Goal: Task Accomplishment & Management: Use online tool/utility

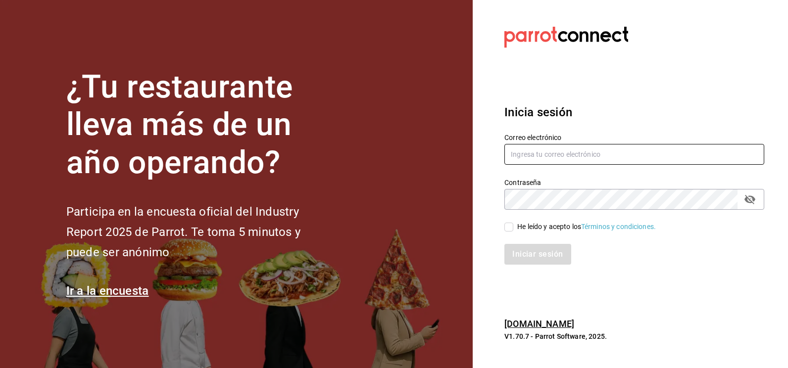
type input "[EMAIL_ADDRESS][DOMAIN_NAME]"
click at [511, 226] on input "He leído y acepto los Términos y condiciones." at bounding box center [509, 227] width 9 height 9
checkbox input "true"
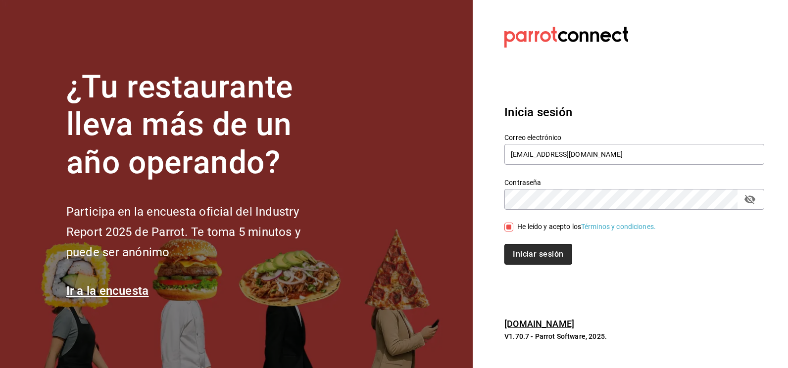
click at [519, 253] on button "Iniciar sesión" at bounding box center [538, 254] width 67 height 21
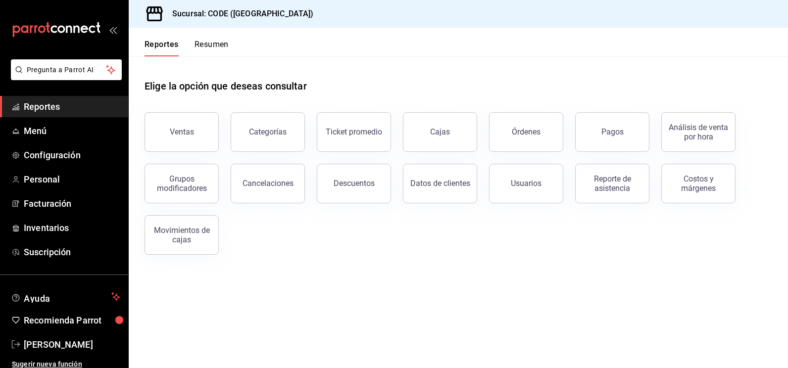
drag, startPoint x: 448, startPoint y: 292, endPoint x: 441, endPoint y: 293, distance: 6.6
click at [447, 292] on main "Elige la opción que deseas consultar Ventas Categorías Ticket promedio Cajas Ór…" at bounding box center [458, 212] width 659 height 312
click at [197, 133] on button "Ventas" at bounding box center [182, 132] width 74 height 40
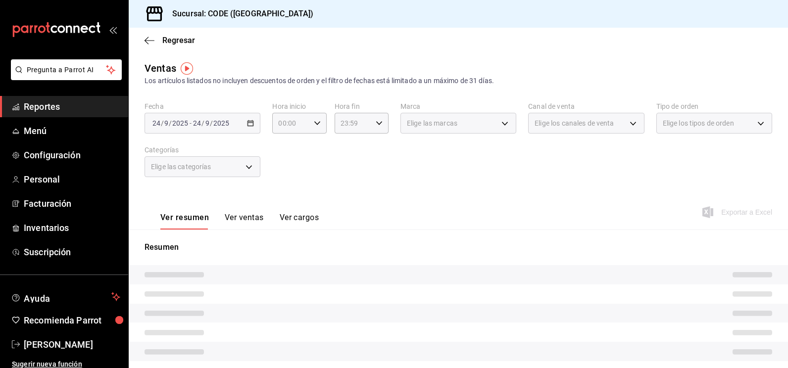
click at [233, 124] on div "[DATE] [DATE] - [DATE] [DATE]" at bounding box center [203, 123] width 116 height 21
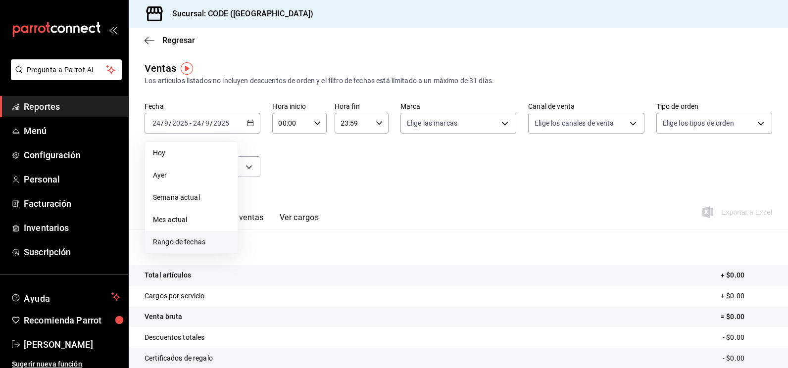
click at [203, 237] on li "Rango de fechas" at bounding box center [191, 242] width 93 height 22
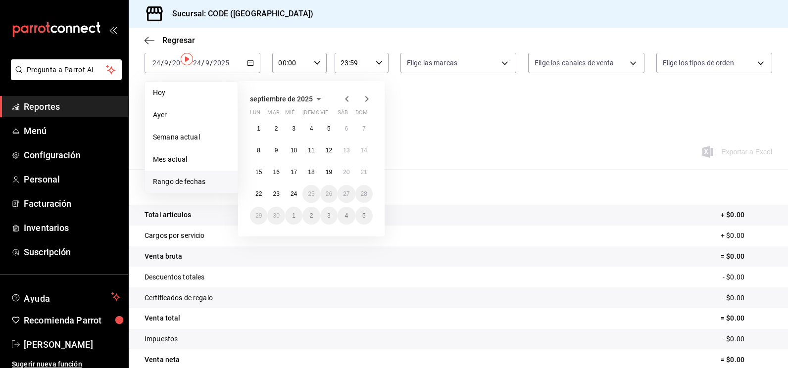
scroll to position [7, 0]
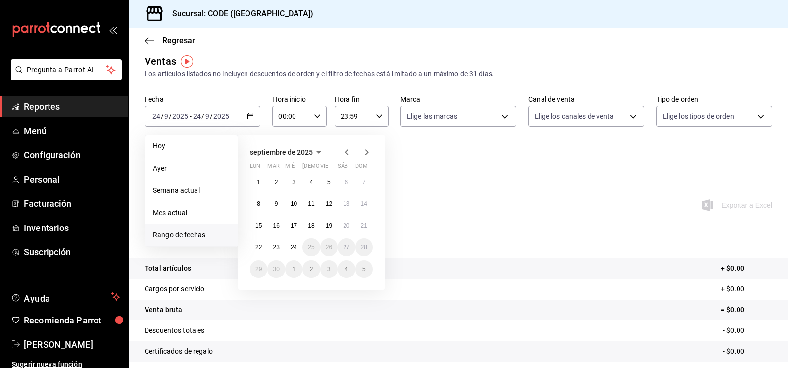
click at [499, 202] on div "Ver resumen Ver ventas Ver cargos Exportar a Excel" at bounding box center [458, 202] width 659 height 41
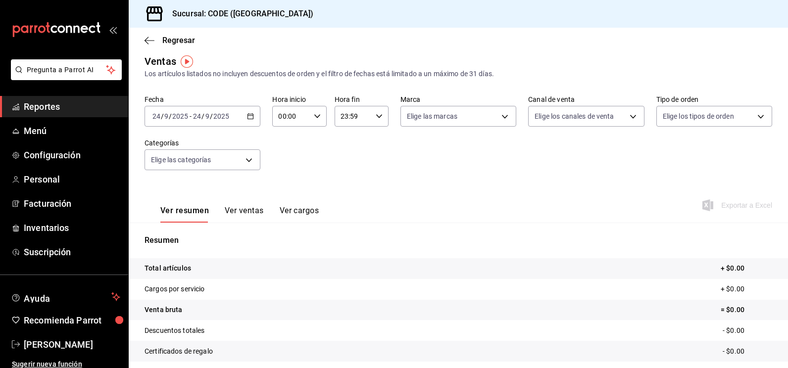
click at [354, 178] on div "Fecha [DATE] [DATE] - [DATE] [DATE] Hora inicio 00:00 Hora inicio Hora fin 23:5…" at bounding box center [459, 138] width 628 height 87
click at [247, 118] on icon "button" at bounding box center [250, 116] width 7 height 7
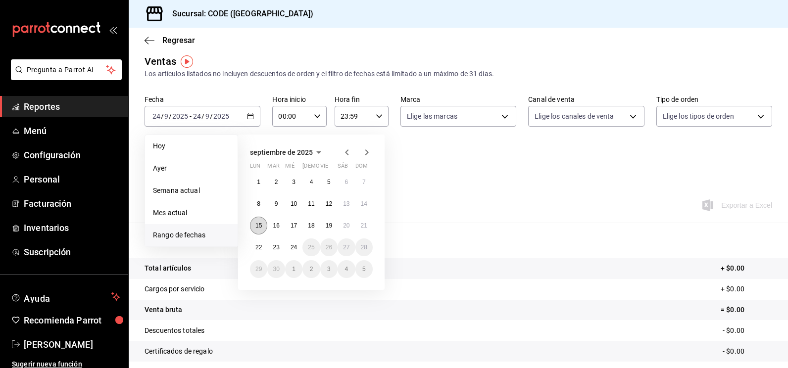
click at [260, 223] on abbr "15" at bounding box center [258, 225] width 6 height 7
click at [278, 247] on abbr "23" at bounding box center [276, 247] width 6 height 7
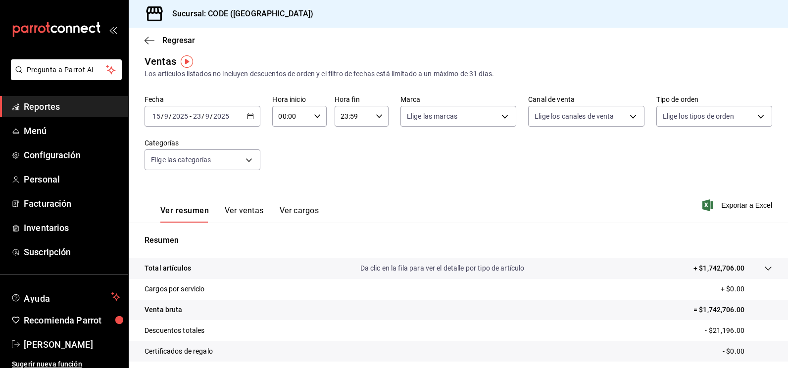
click at [314, 119] on icon "button" at bounding box center [317, 116] width 7 height 7
click at [283, 195] on span "21" at bounding box center [284, 199] width 11 height 8
type input "21:00"
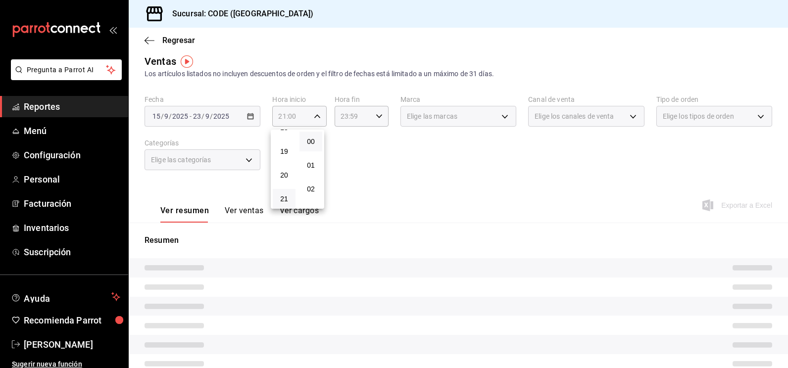
click at [355, 153] on div at bounding box center [394, 184] width 788 height 368
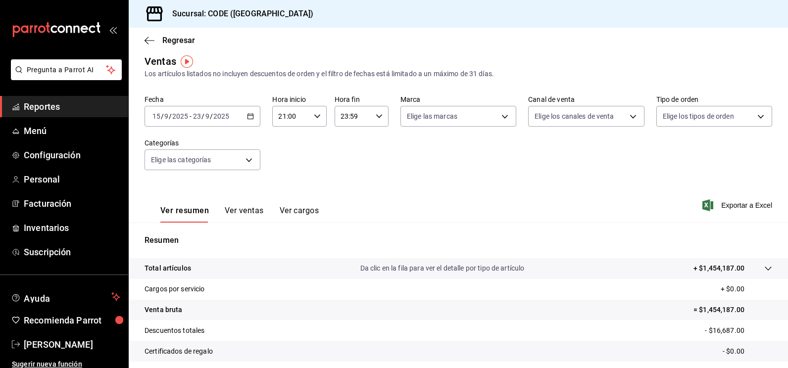
click at [377, 112] on div "23:59 Hora fin" at bounding box center [362, 116] width 54 height 21
click at [349, 188] on button "16" at bounding box center [345, 179] width 23 height 20
click at [373, 136] on button "00" at bounding box center [372, 142] width 23 height 20
type input "16:00"
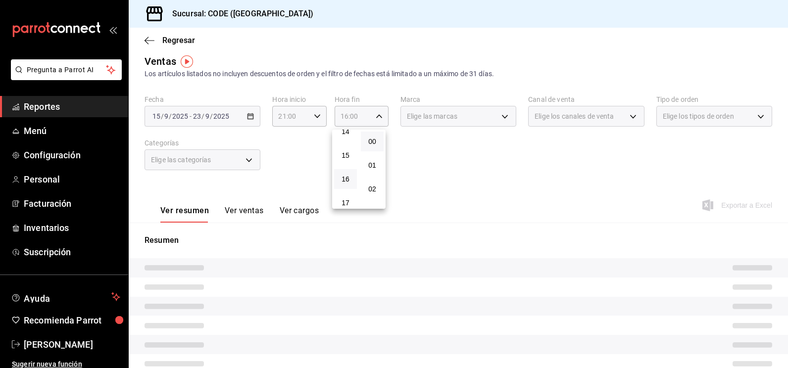
click at [527, 166] on div at bounding box center [394, 184] width 788 height 368
click at [495, 116] on div "Elige las marcas" at bounding box center [459, 116] width 116 height 21
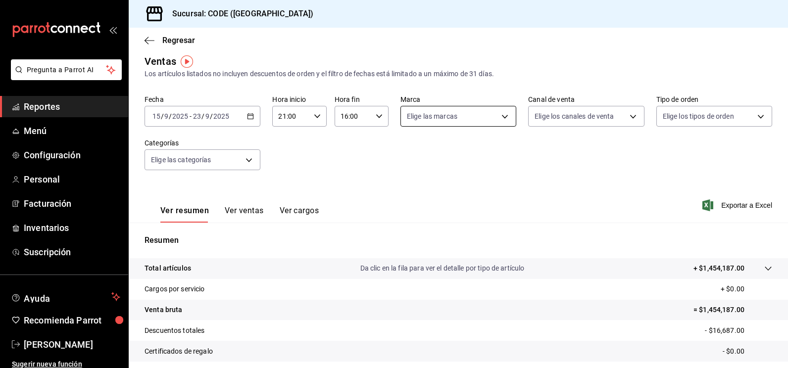
click at [505, 118] on body "Pregunta a Parrot AI Reportes Menú Configuración Personal Facturación Inventari…" at bounding box center [394, 184] width 788 height 368
click at [410, 189] on input "checkbox" at bounding box center [408, 188] width 9 height 9
checkbox input "true"
type input "b4274379-98e3-4a61-b813-167c2f875b9b"
checkbox input "true"
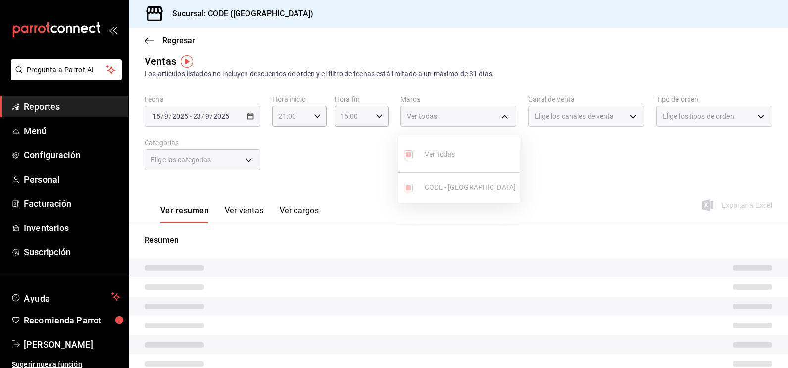
click at [594, 175] on div at bounding box center [394, 184] width 788 height 368
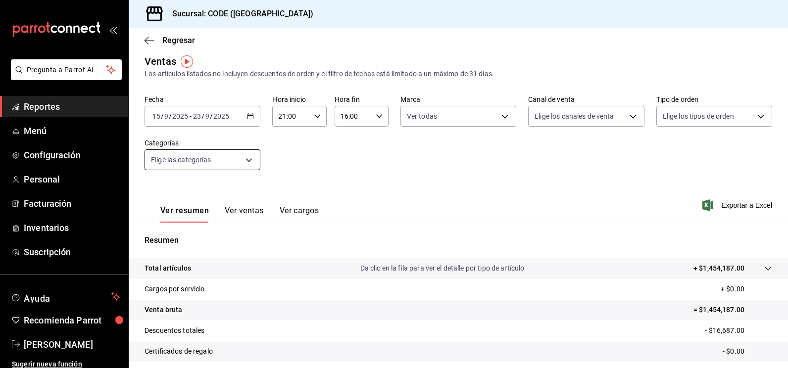
click at [242, 163] on body "Pregunta a Parrot AI Reportes Menú Configuración Personal Facturación Inventari…" at bounding box center [394, 184] width 788 height 368
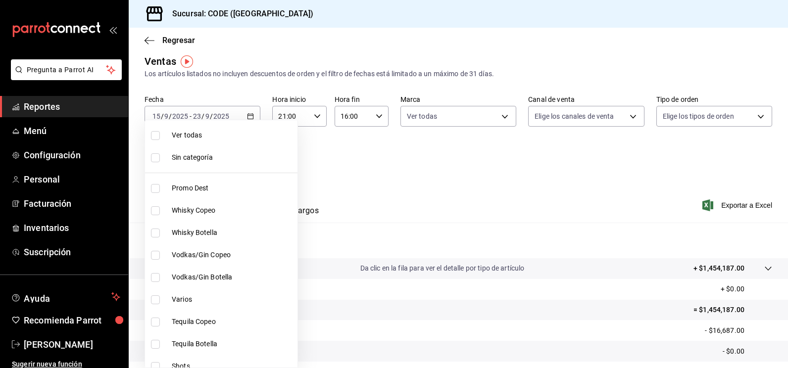
click at [163, 139] on label at bounding box center [157, 135] width 13 height 9
click at [160, 139] on input "checkbox" at bounding box center [155, 135] width 9 height 9
checkbox input "false"
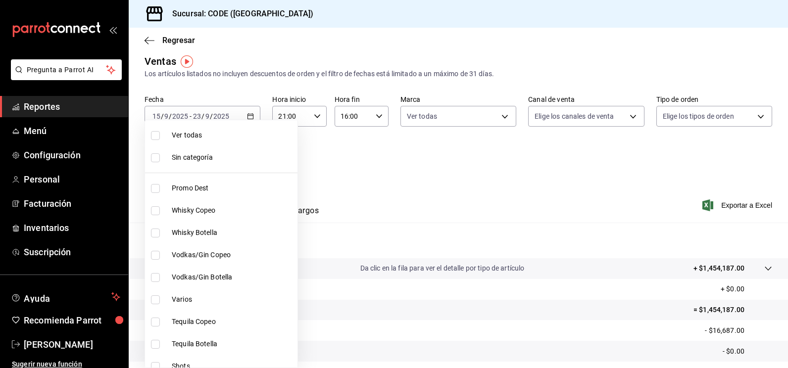
checkbox input "false"
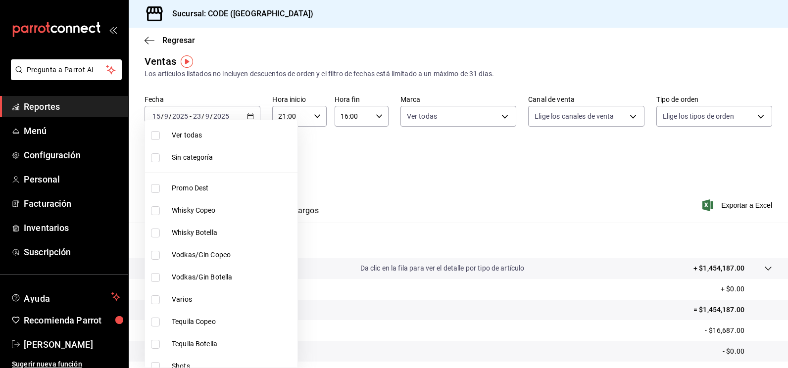
checkbox input "false"
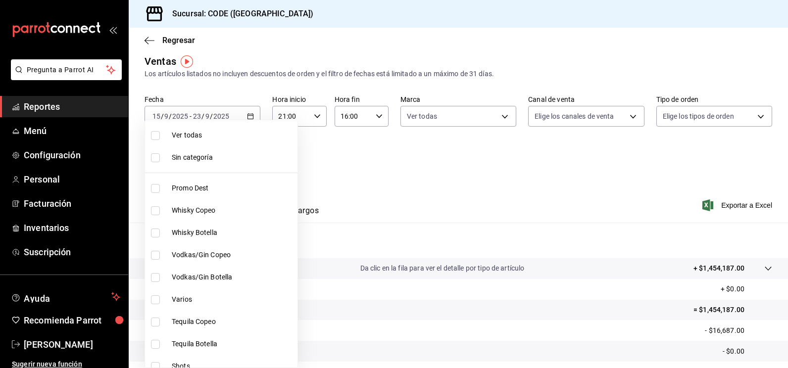
checkbox input "false"
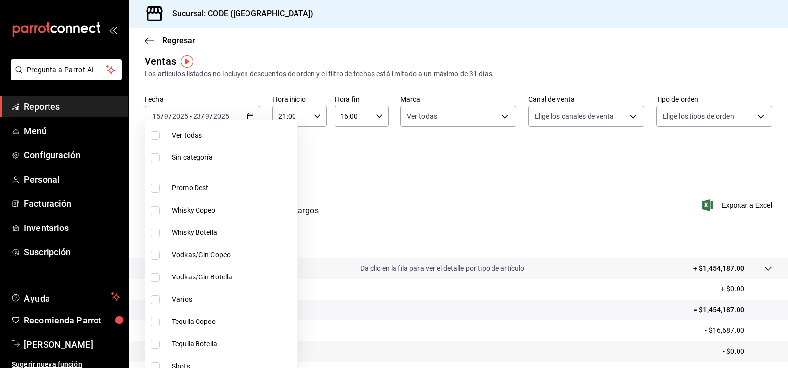
checkbox input "false"
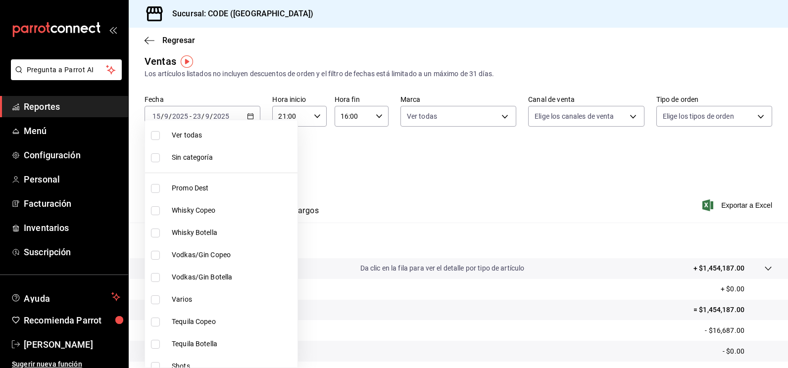
checkbox input "false"
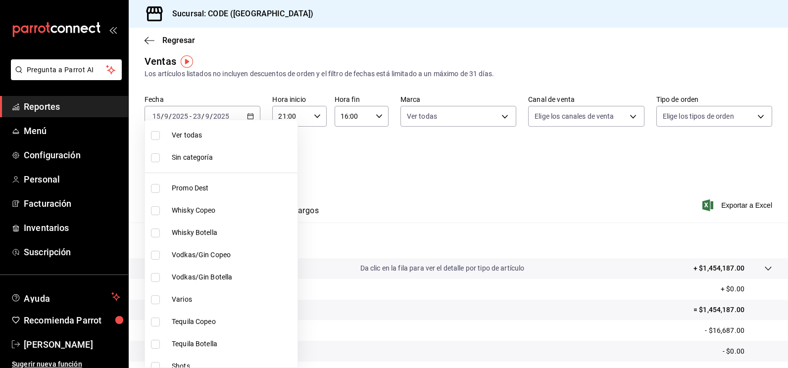
checkbox input "false"
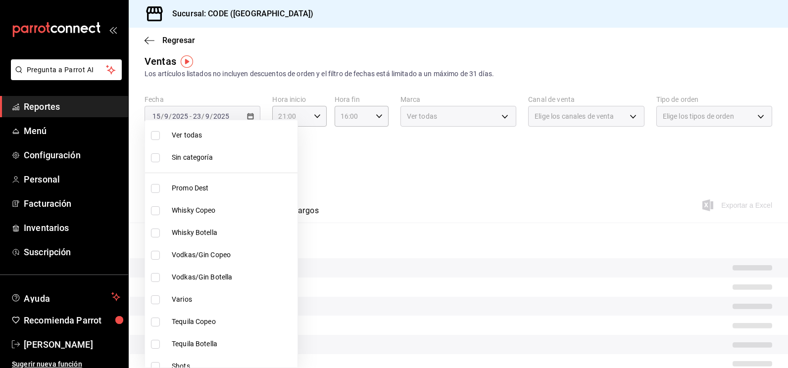
click at [155, 157] on input "checkbox" at bounding box center [155, 157] width 9 height 9
checkbox input "true"
click at [154, 130] on li "Ver todas" at bounding box center [221, 135] width 152 height 22
type input "f391cf47-fcb9-47d4-a0a8-cb8543f6f021,4bb38f7e-a5c0-4edd-b3a9-4b6ffc0329f0,fb8a9…"
checkbox input "true"
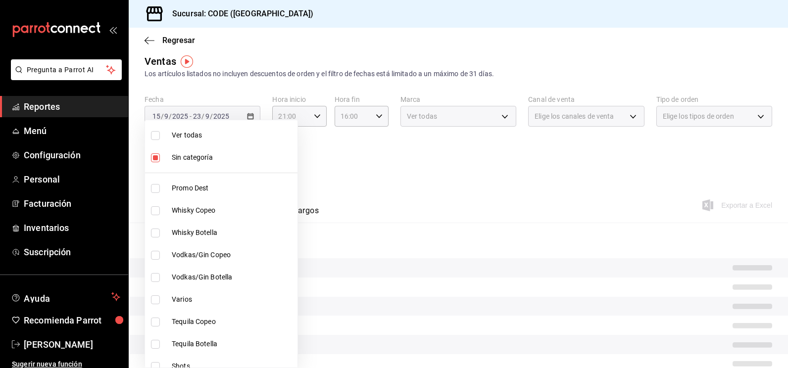
checkbox input "true"
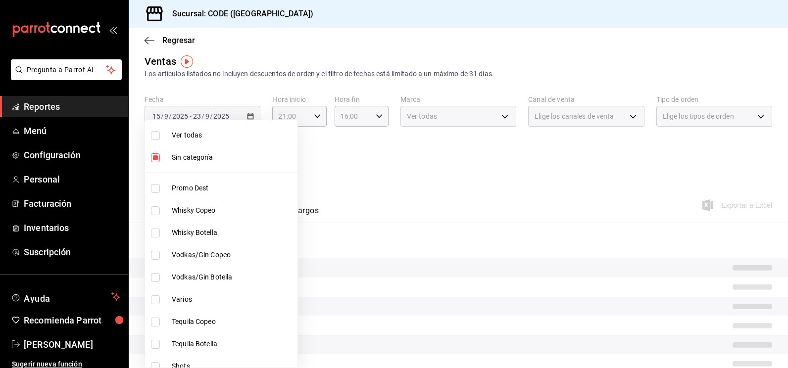
checkbox input "true"
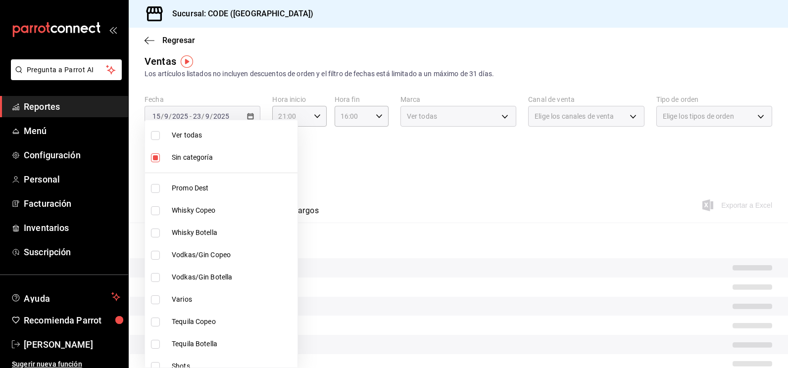
checkbox input "true"
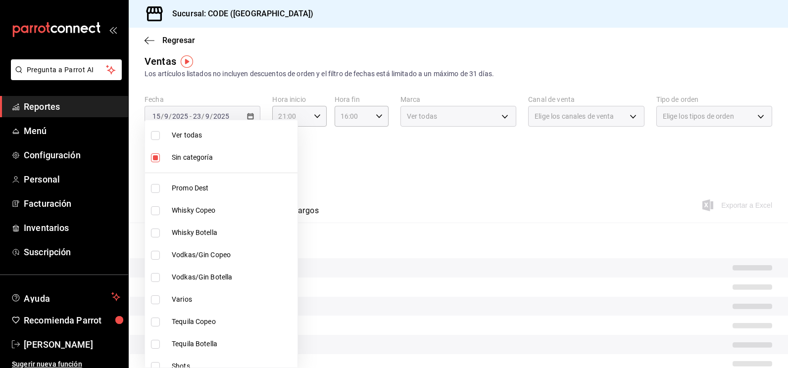
checkbox input "true"
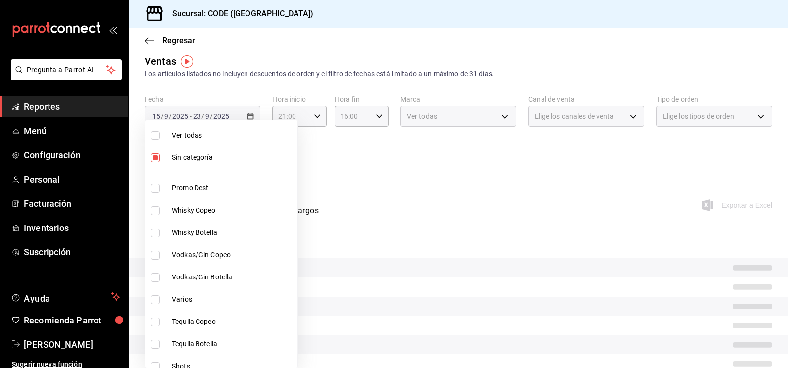
checkbox input "true"
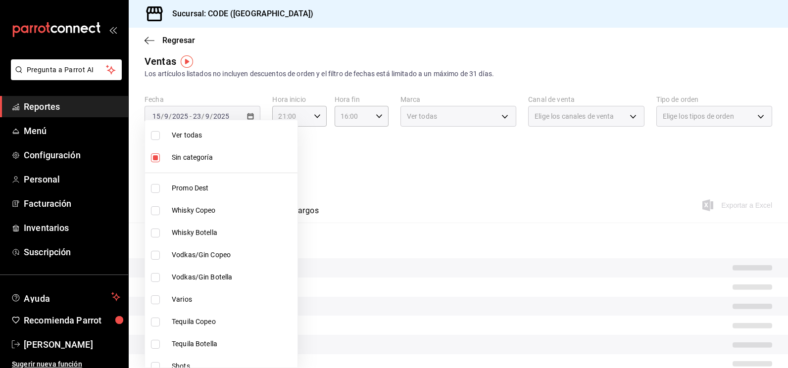
checkbox input "true"
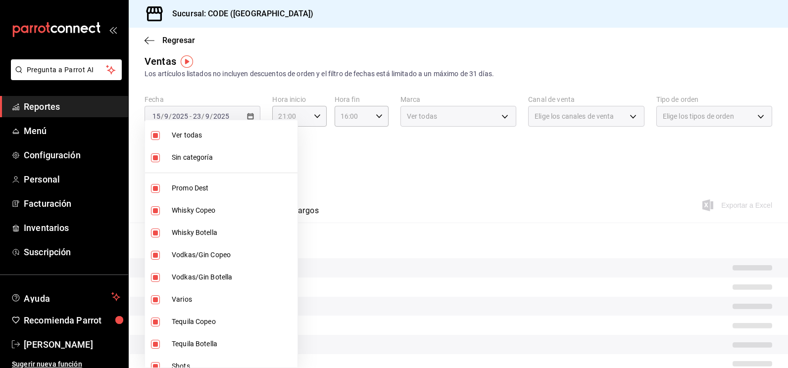
click at [326, 158] on div at bounding box center [394, 184] width 788 height 368
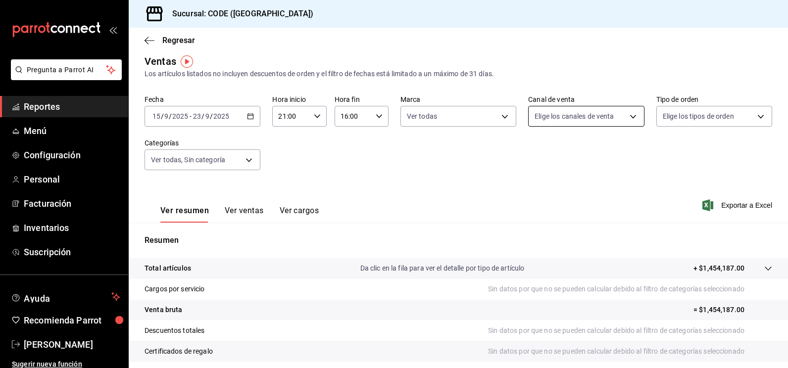
click at [599, 112] on body "Pregunta a Parrot AI Reportes Menú Configuración Personal Facturación Inventari…" at bounding box center [394, 184] width 788 height 368
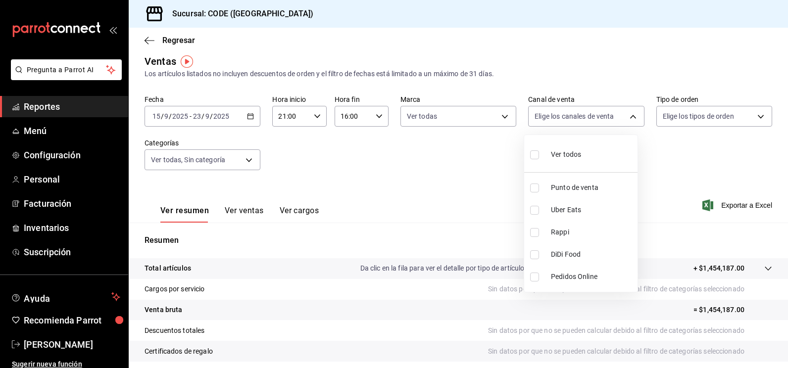
click at [532, 190] on input "checkbox" at bounding box center [534, 188] width 9 height 9
checkbox input "true"
type input "PARROT"
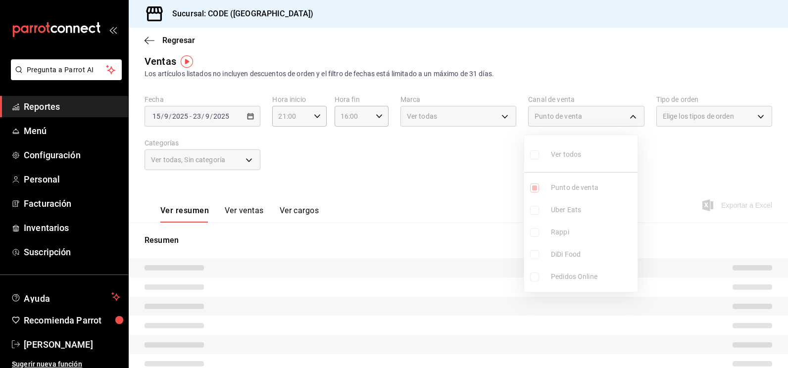
click at [512, 181] on div at bounding box center [394, 184] width 788 height 368
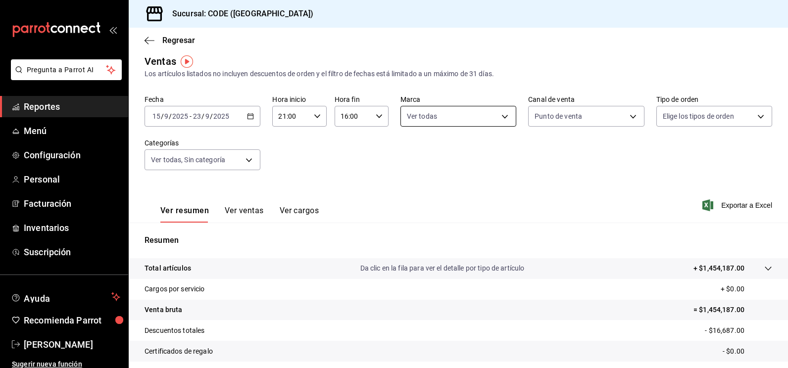
click at [487, 125] on body "Pregunta a Parrot AI Reportes Menú Configuración Personal Facturación Inventari…" at bounding box center [394, 184] width 788 height 368
click at [553, 147] on div at bounding box center [394, 184] width 788 height 368
click at [718, 115] on body "Pregunta a Parrot AI Reportes Menú Configuración Personal Facturación Inventari…" at bounding box center [394, 184] width 788 height 368
click at [662, 191] on input "checkbox" at bounding box center [661, 188] width 9 height 9
checkbox input "true"
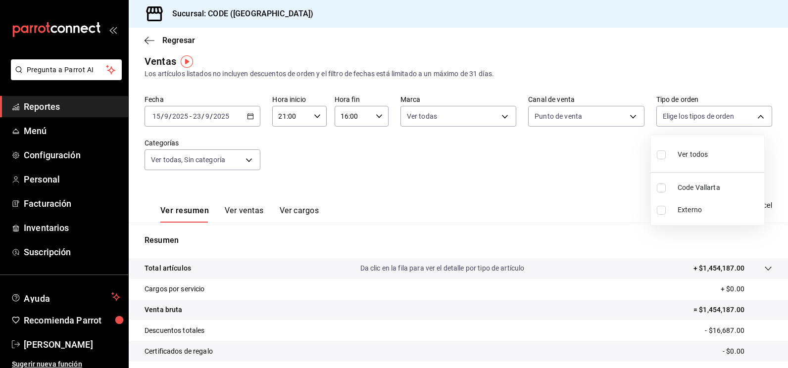
type input "5e044743-194e-4ac1-a373-21a517007421"
click at [514, 185] on div at bounding box center [394, 184] width 788 height 368
click at [349, 174] on div "Fecha [DATE] [DATE] - [DATE] [DATE] Hora inicio 21:00 Hora inicio Hora fin 16:0…" at bounding box center [459, 138] width 628 height 87
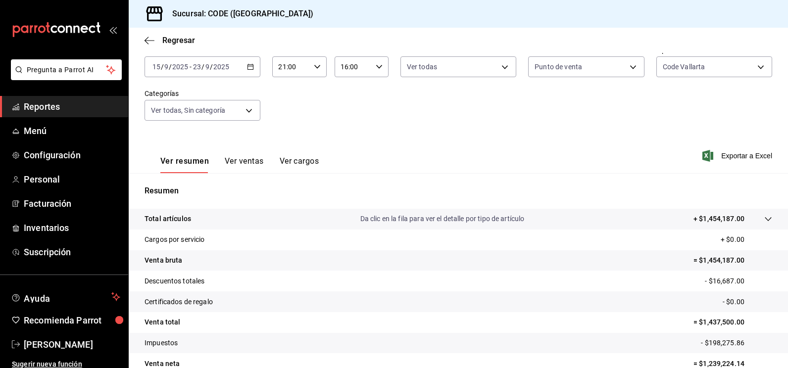
scroll to position [57, 0]
click at [65, 226] on span "Inventarios" at bounding box center [72, 227] width 97 height 13
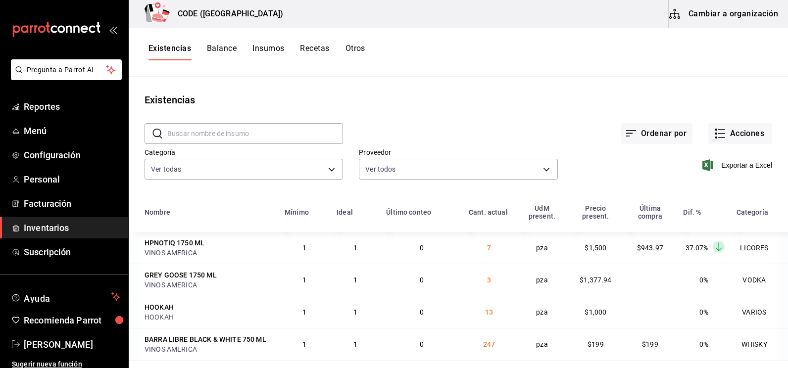
click at [461, 124] on div "Ordenar por Acciones" at bounding box center [557, 125] width 429 height 37
